Goal: Navigation & Orientation: Find specific page/section

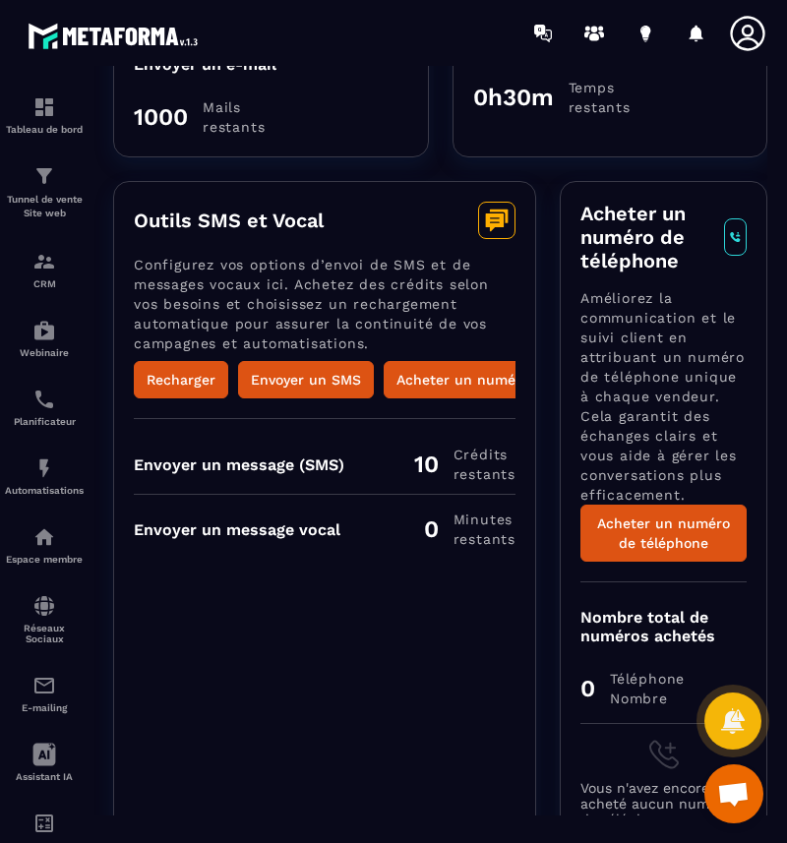
scroll to position [463, 0]
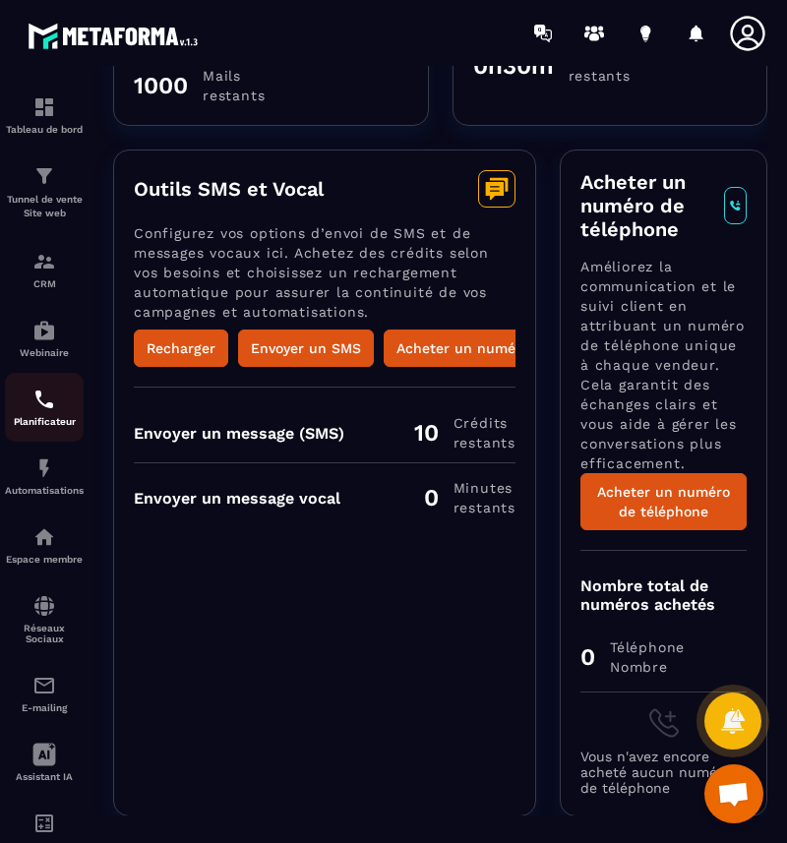
click at [48, 405] on img at bounding box center [44, 400] width 24 height 24
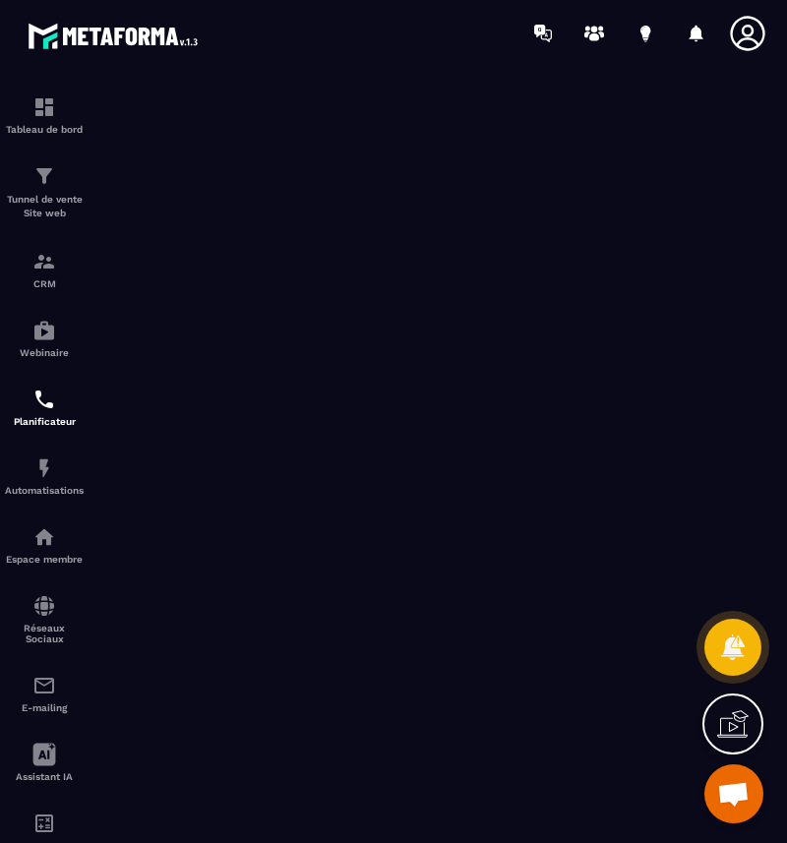
click at [97, 39] on img at bounding box center [116, 36] width 177 height 36
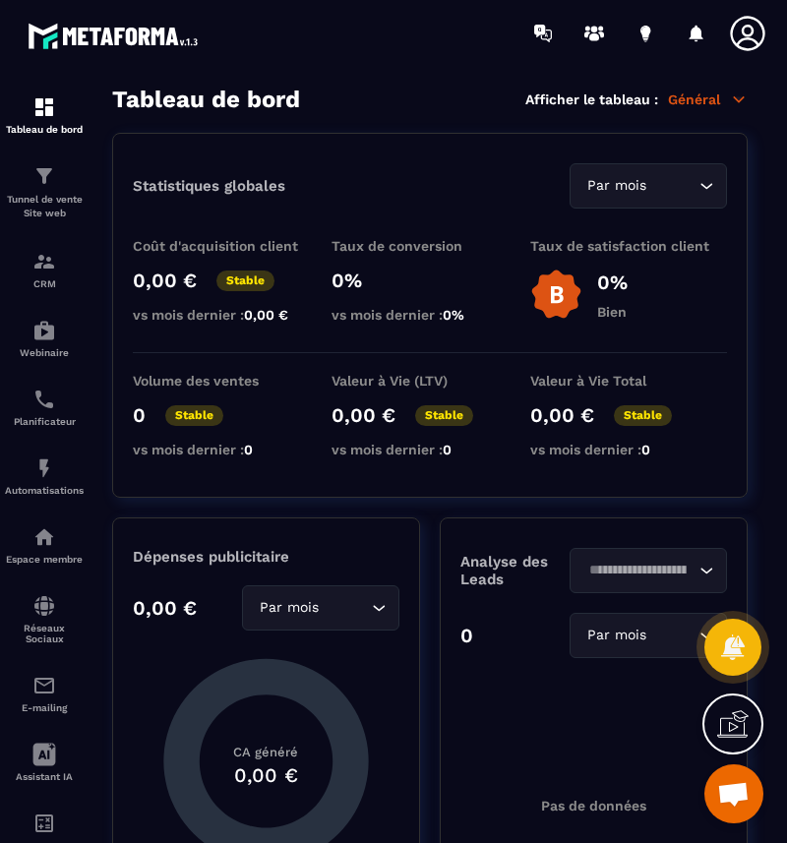
click at [712, 101] on p "Général" at bounding box center [708, 100] width 80 height 18
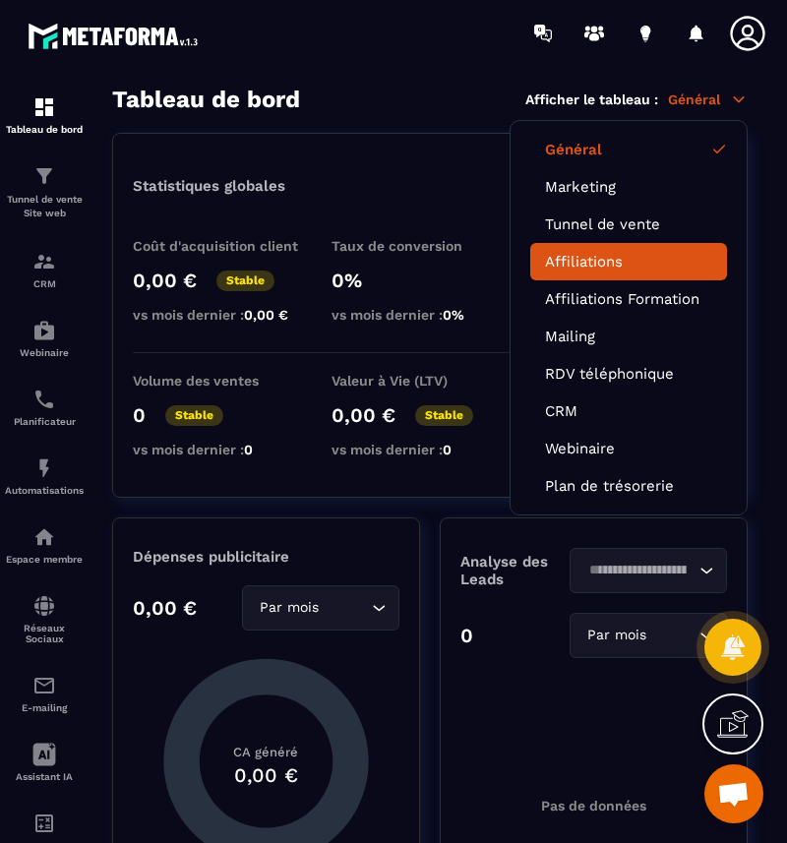
click at [593, 265] on link "Affiliations" at bounding box center [628, 262] width 167 height 18
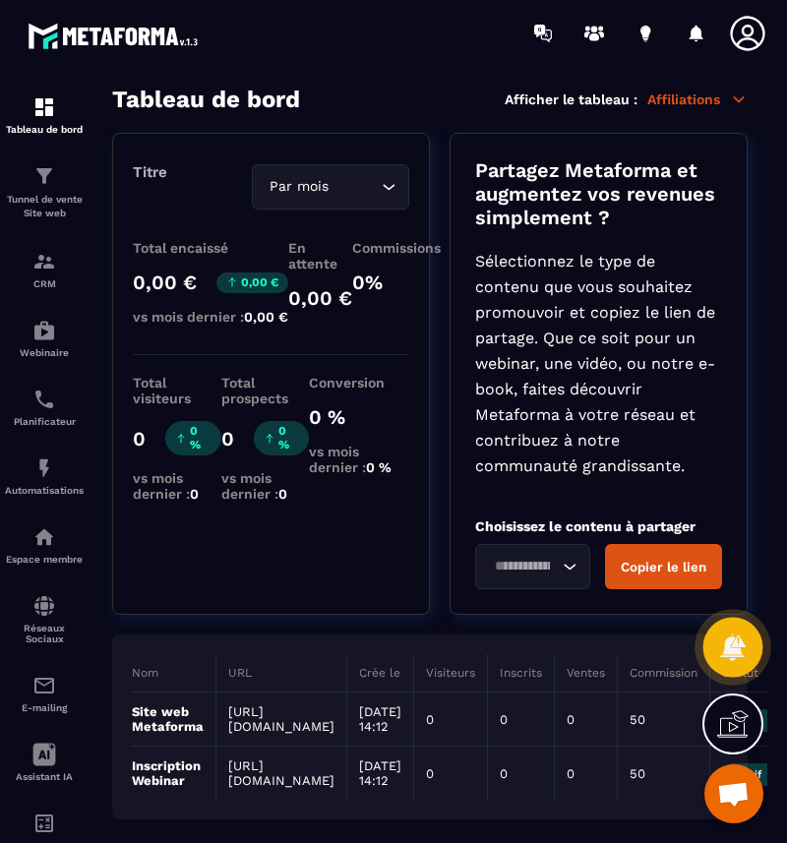
click at [727, 647] on icon at bounding box center [732, 647] width 25 height 27
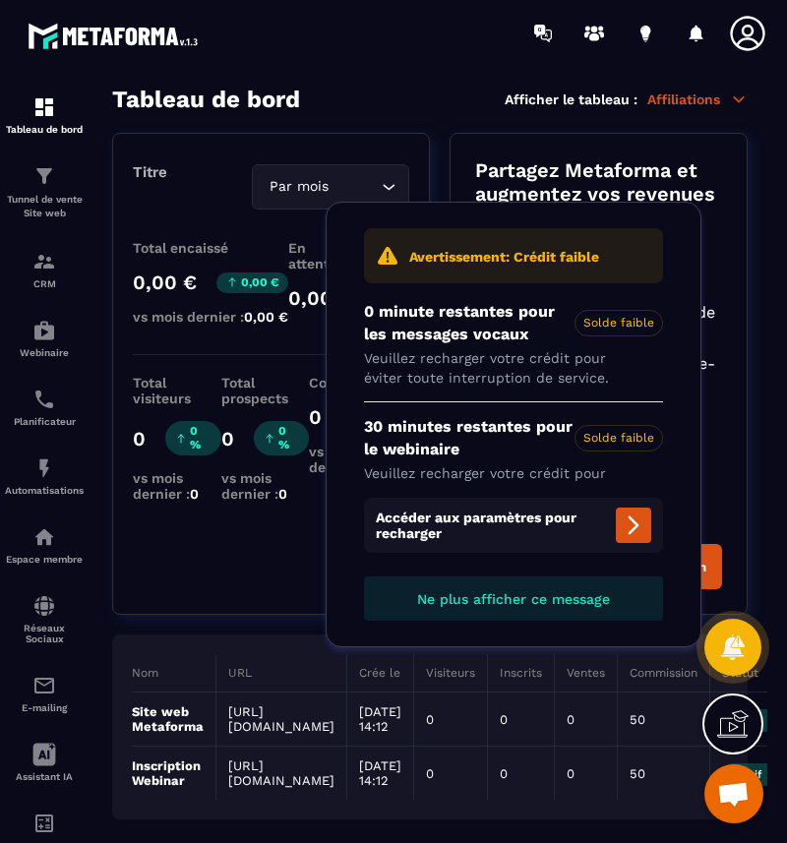
click at [767, 147] on section "Tableau de bord Afficher le tableau : Affiliations Titre Par mois Loading... To…" at bounding box center [429, 465] width 675 height 759
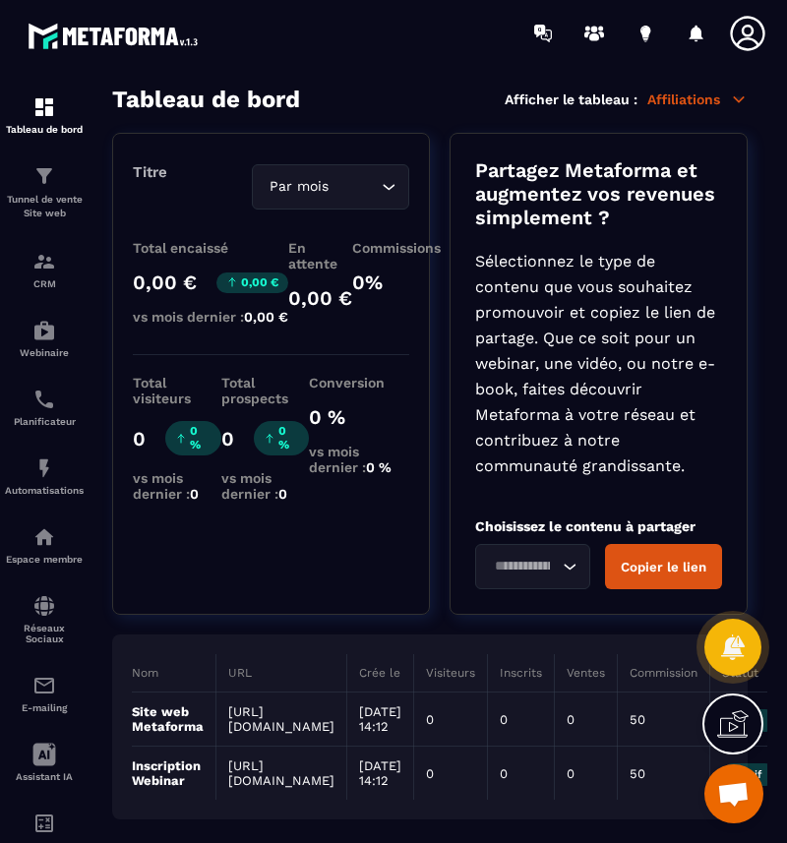
click at [153, 31] on img at bounding box center [116, 36] width 177 height 36
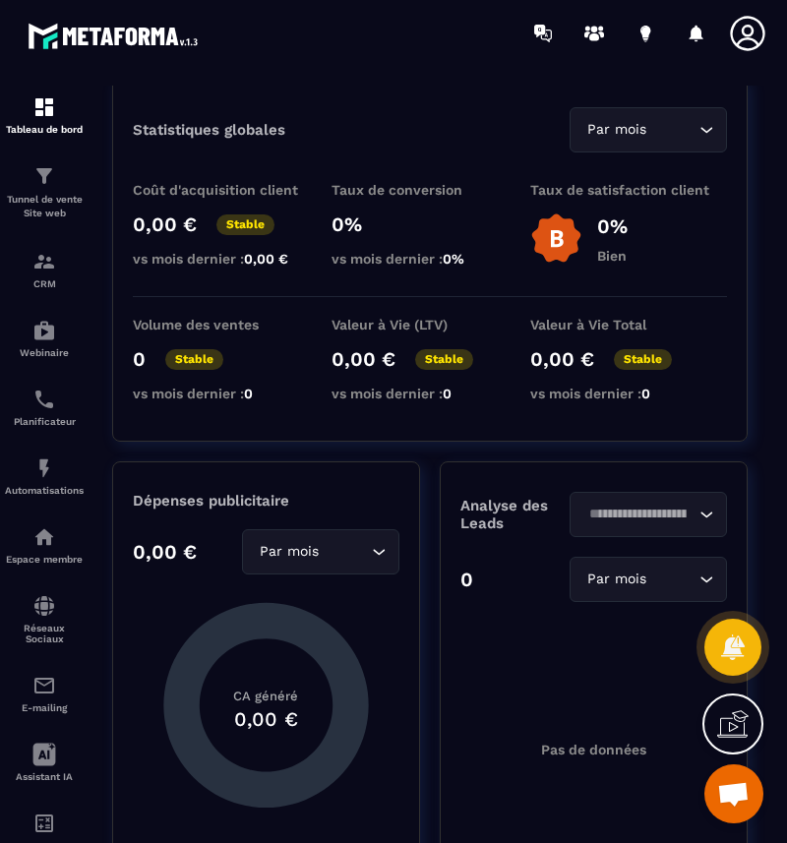
scroll to position [97, 0]
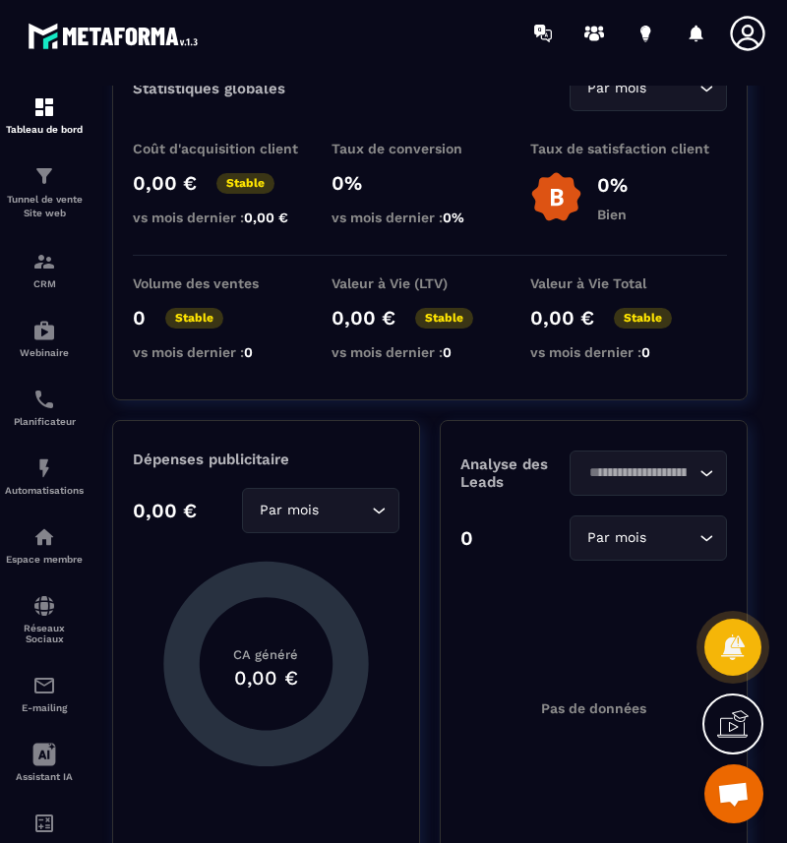
click at [734, 804] on span "Ouvrir le chat" at bounding box center [733, 796] width 32 height 28
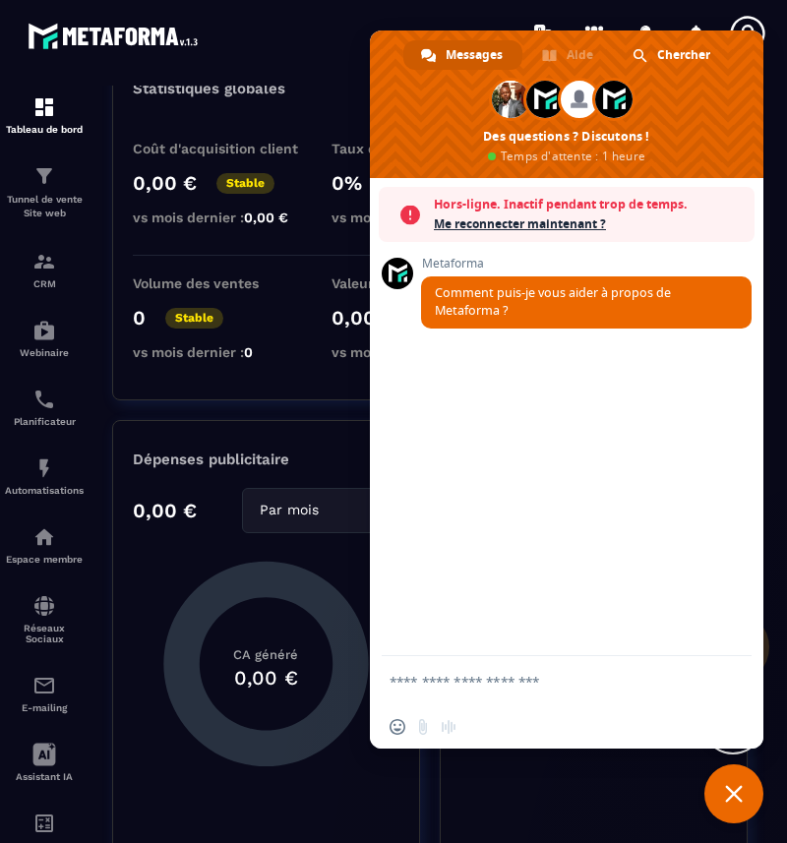
click at [331, 30] on div at bounding box center [509, 33] width 556 height 66
click at [323, 19] on div at bounding box center [509, 33] width 556 height 66
click at [735, 793] on span "Fermer le chat" at bounding box center [734, 794] width 18 height 18
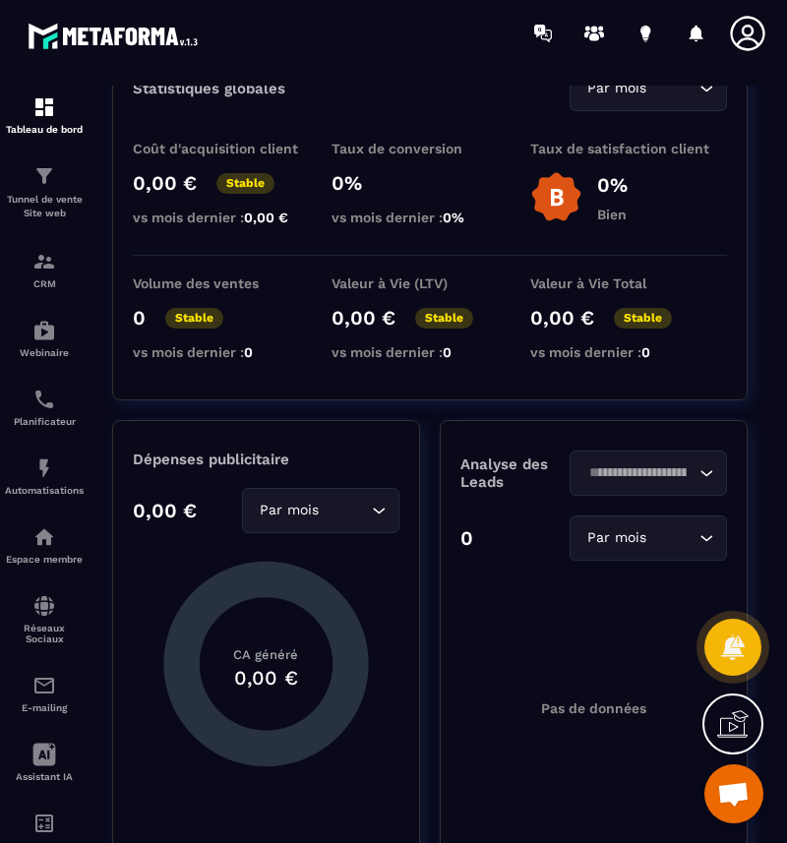
click at [140, 31] on img at bounding box center [116, 36] width 177 height 36
click at [735, 653] on icon at bounding box center [732, 647] width 25 height 27
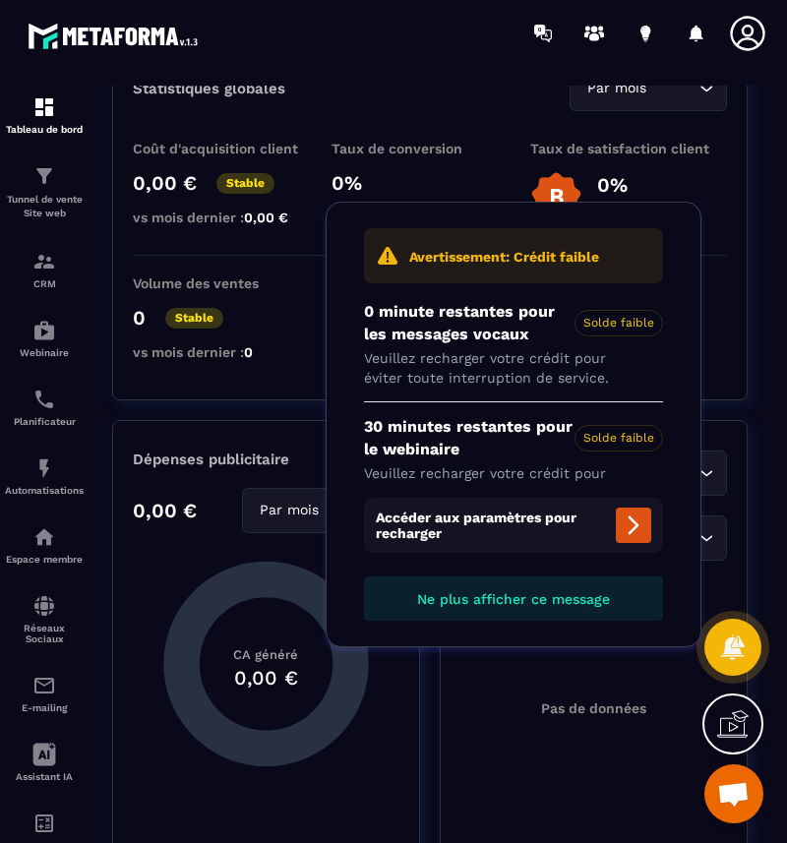
click at [751, 374] on section "Tableau de bord Afficher le tableau : Général Statistiques globales Par mois Lo…" at bounding box center [429, 465] width 675 height 759
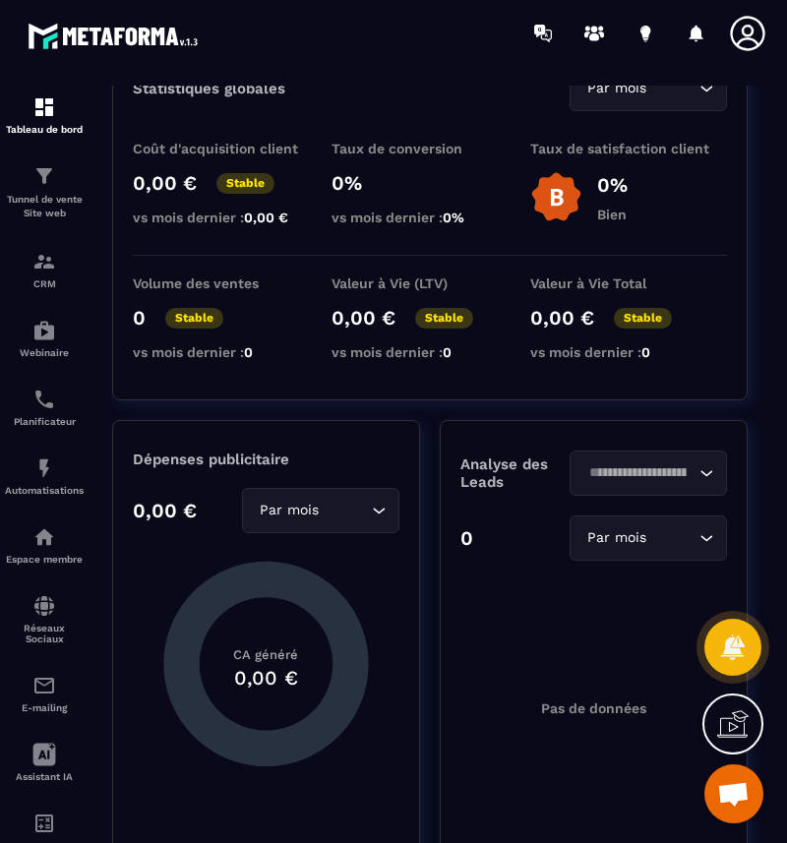
click at [734, 798] on span "Ouvrir le chat" at bounding box center [733, 796] width 32 height 28
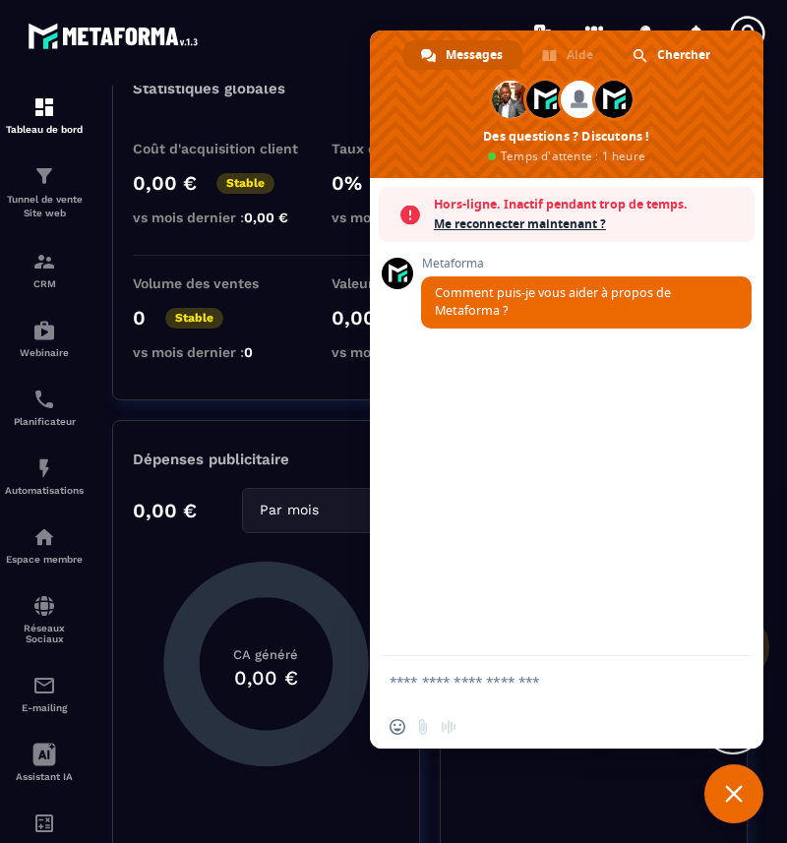
click at [496, 225] on span "Me reconnecter maintenant ?" at bounding box center [589, 225] width 311 height 20
